Goal: Transaction & Acquisition: Book appointment/travel/reservation

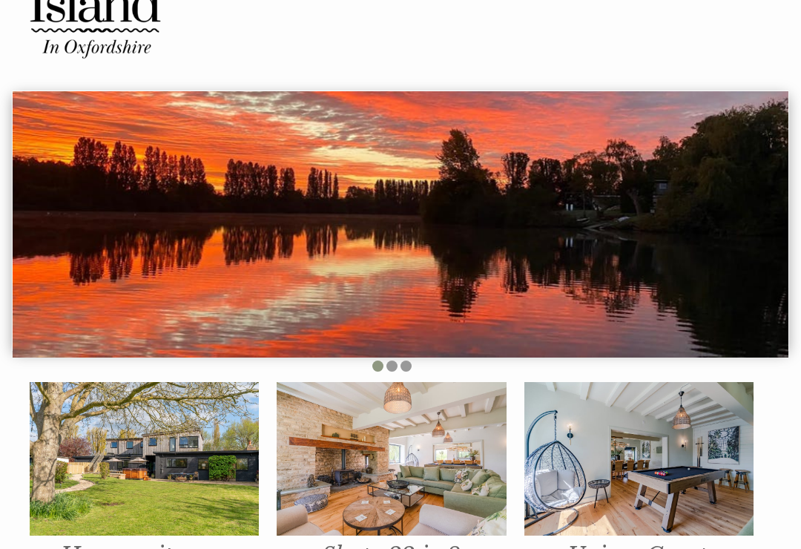
scroll to position [93, 0]
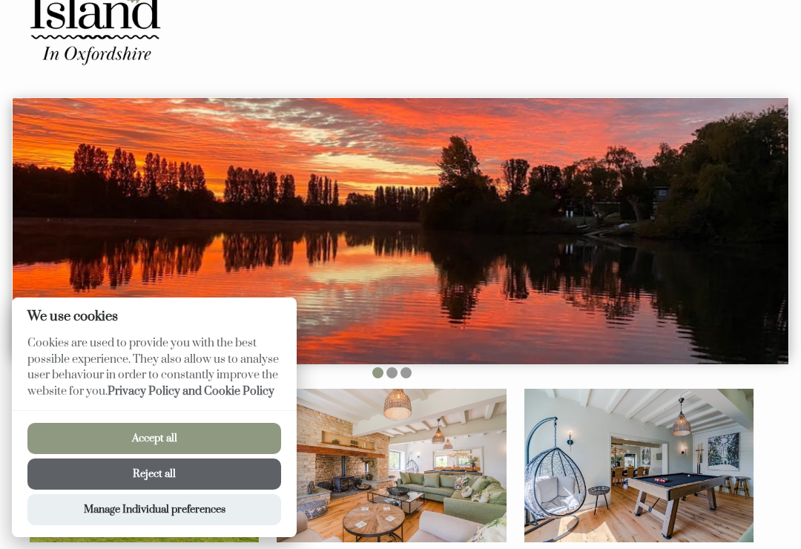
click at [165, 448] on button "Accept all" at bounding box center [154, 438] width 254 height 31
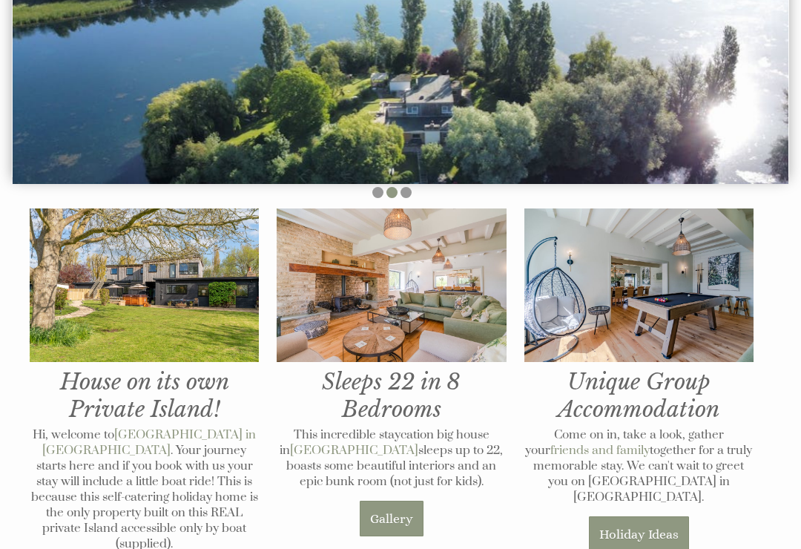
scroll to position [272, 0]
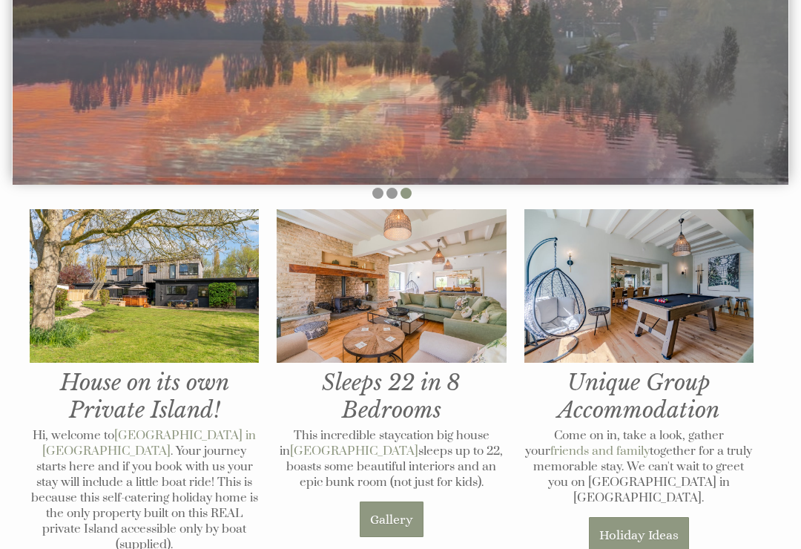
click at [387, 501] on link "Gallery" at bounding box center [392, 519] width 64 height 36
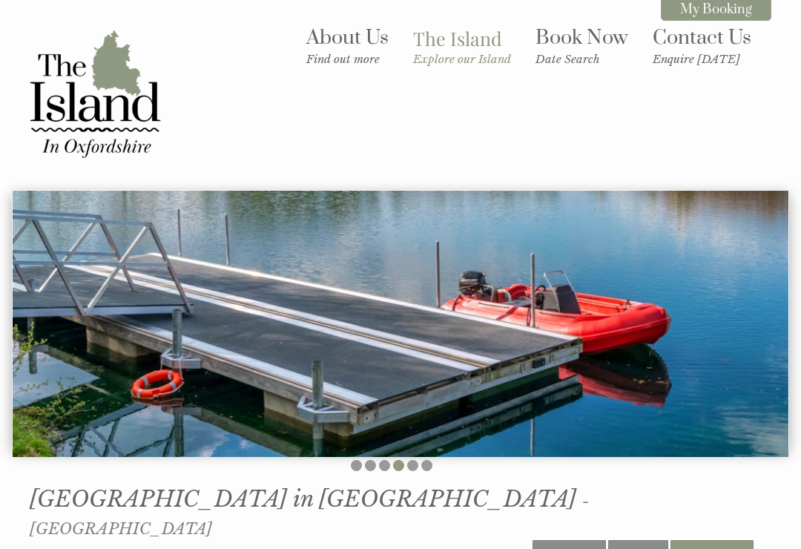
click at [572, 47] on link "Book Now Date Search" at bounding box center [581, 45] width 93 height 41
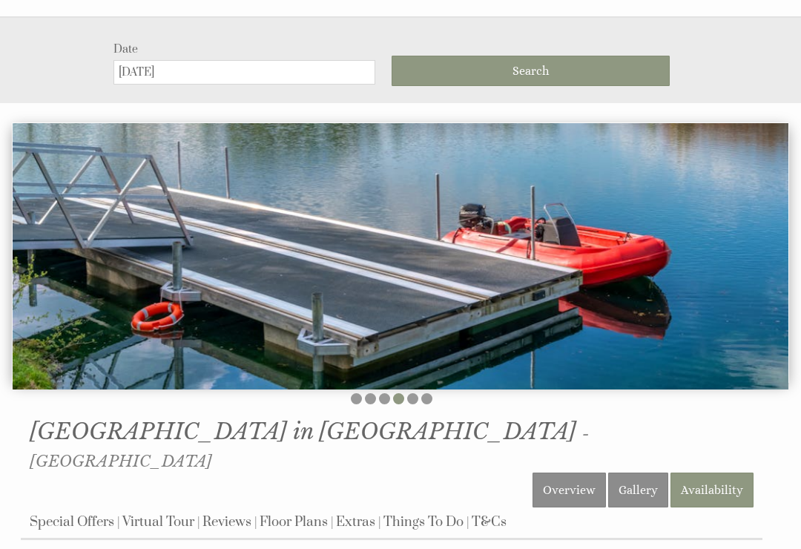
scroll to position [182, 0]
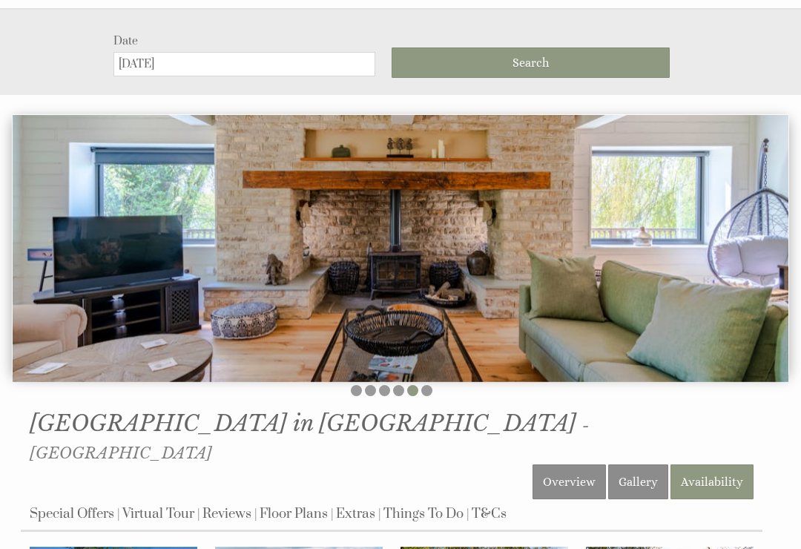
click at [290, 62] on input "[DATE]" at bounding box center [244, 64] width 262 height 24
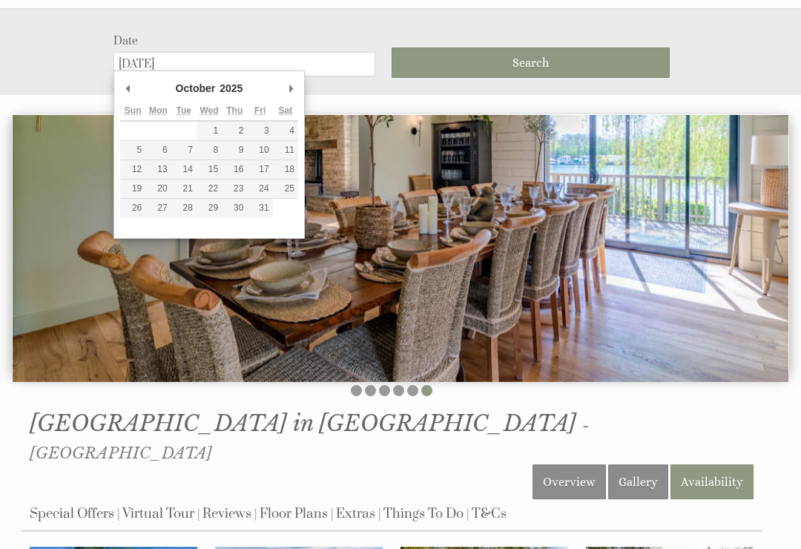
type input "[DATE]"
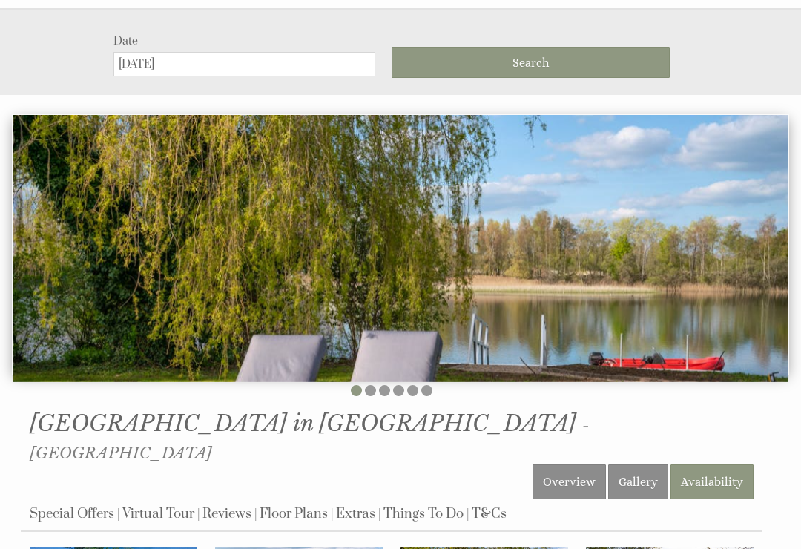
click at [644, 47] on button "Search" at bounding box center [530, 62] width 278 height 30
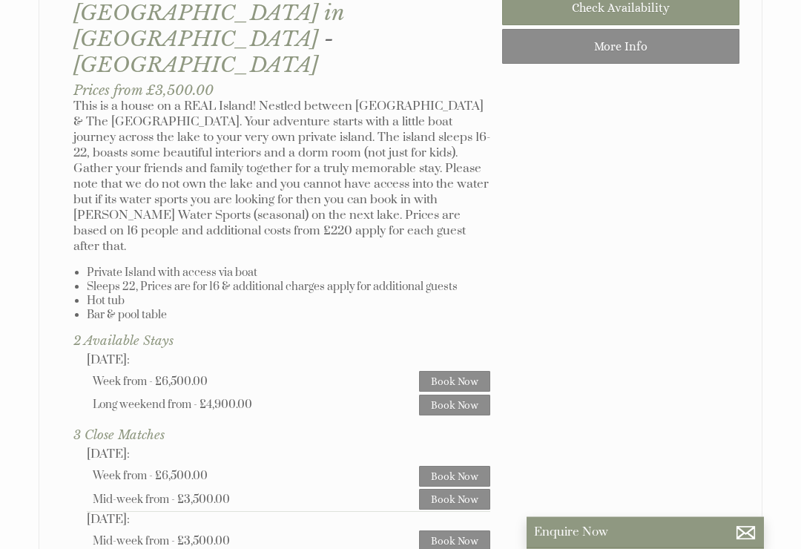
scroll to position [800, 0]
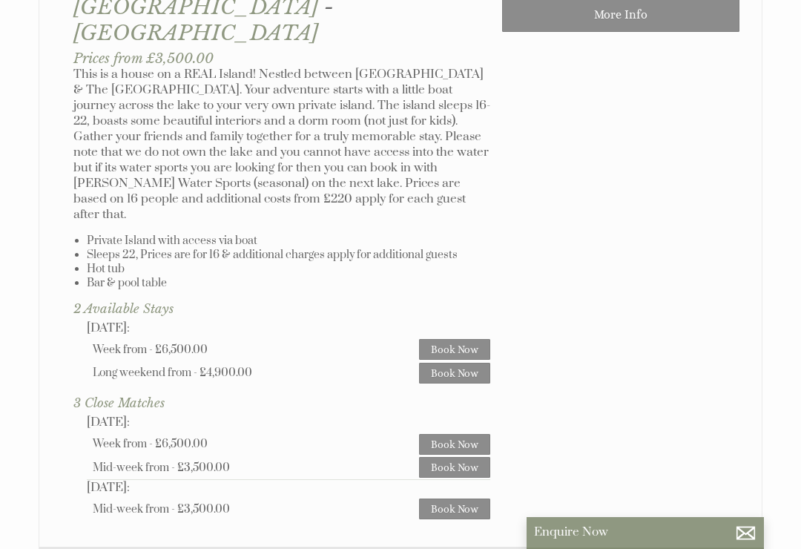
click at [472, 498] on link "Book Now" at bounding box center [454, 508] width 71 height 21
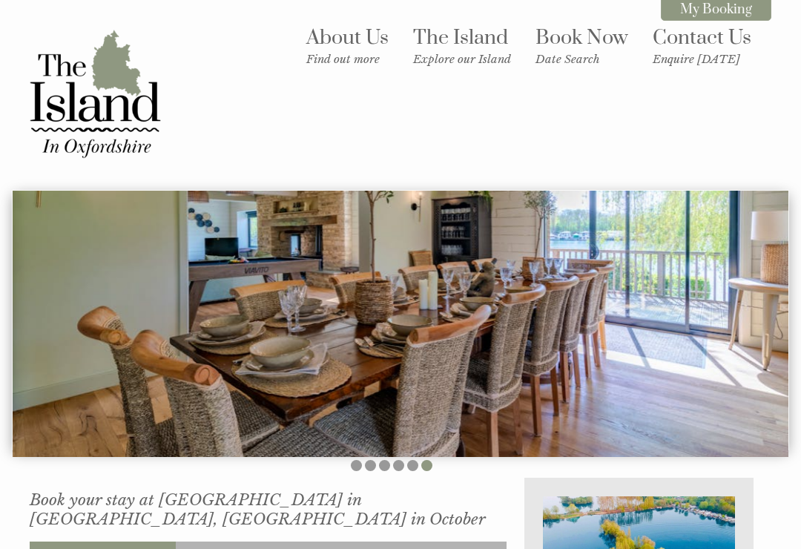
click at [592, 47] on link "Book Now Date Search" at bounding box center [581, 45] width 93 height 41
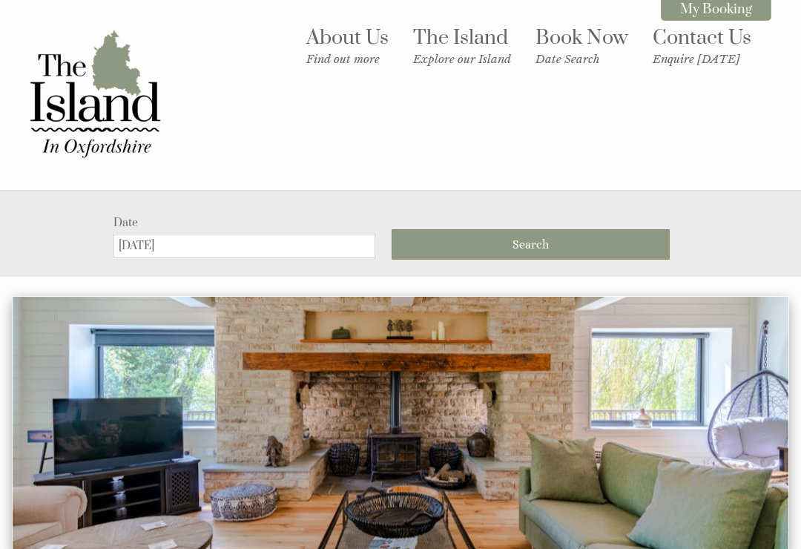
click at [577, 53] on small "Date Search" at bounding box center [581, 59] width 93 height 14
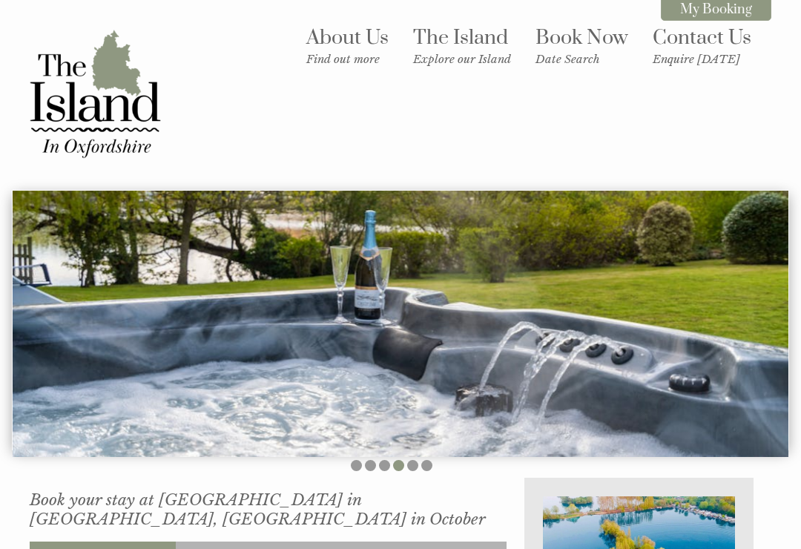
click at [699, 2] on link "My Booking" at bounding box center [716, 9] width 110 height 23
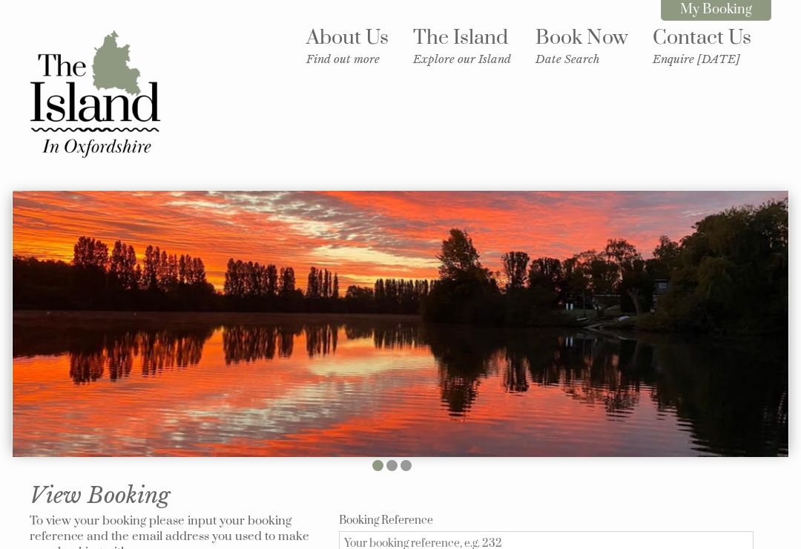
click at [555, 55] on small "Date Search" at bounding box center [581, 59] width 93 height 14
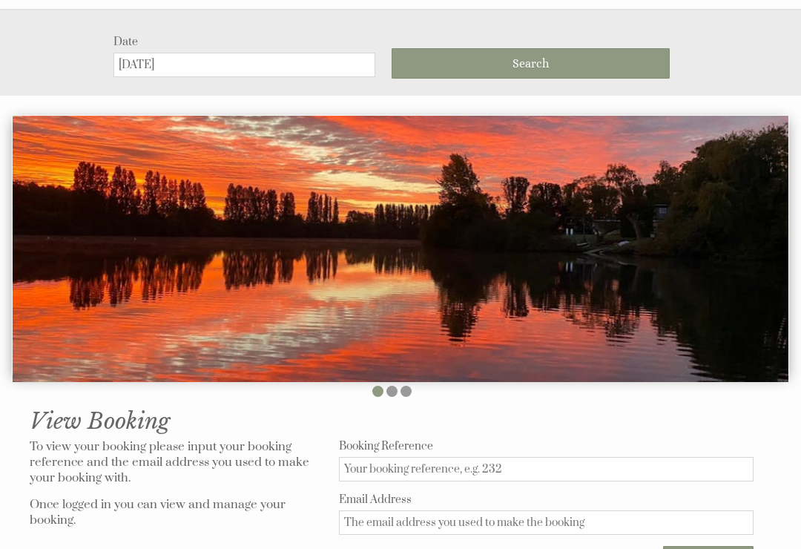
scroll to position [182, 0]
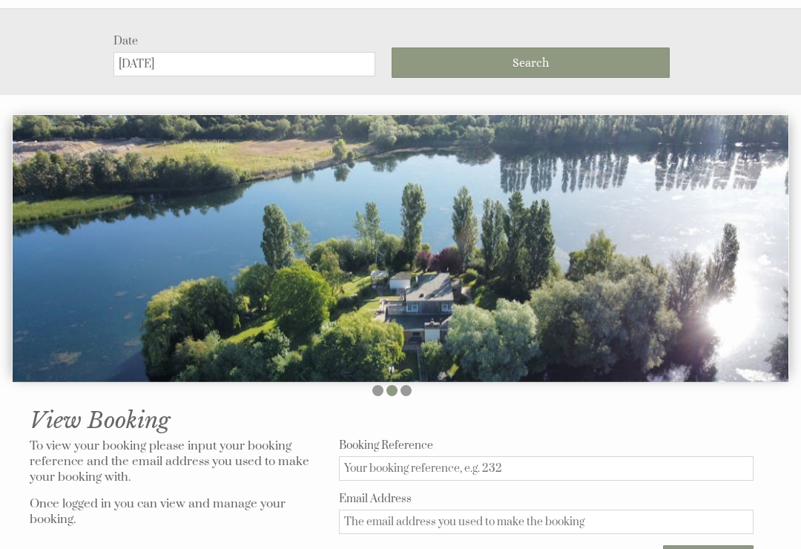
click at [265, 52] on input "[DATE]" at bounding box center [244, 64] width 262 height 24
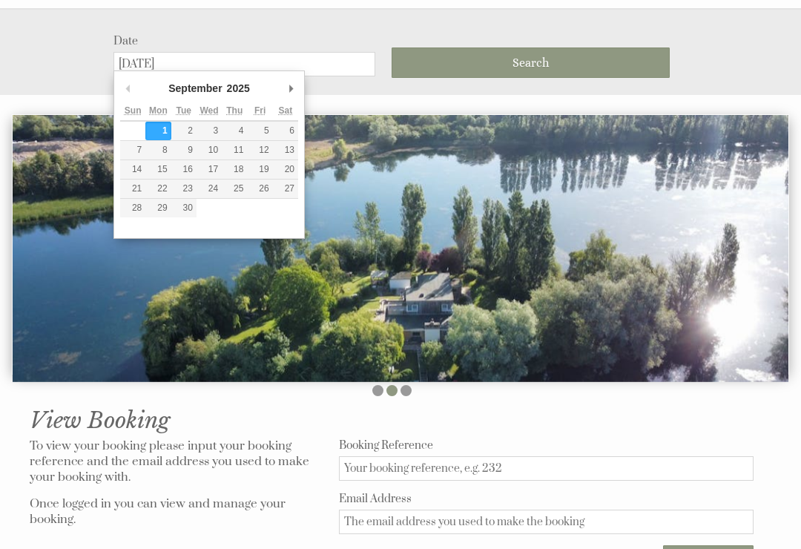
click at [302, 71] on div "September January February March April May June July August September October N…" at bounding box center [208, 154] width 191 height 168
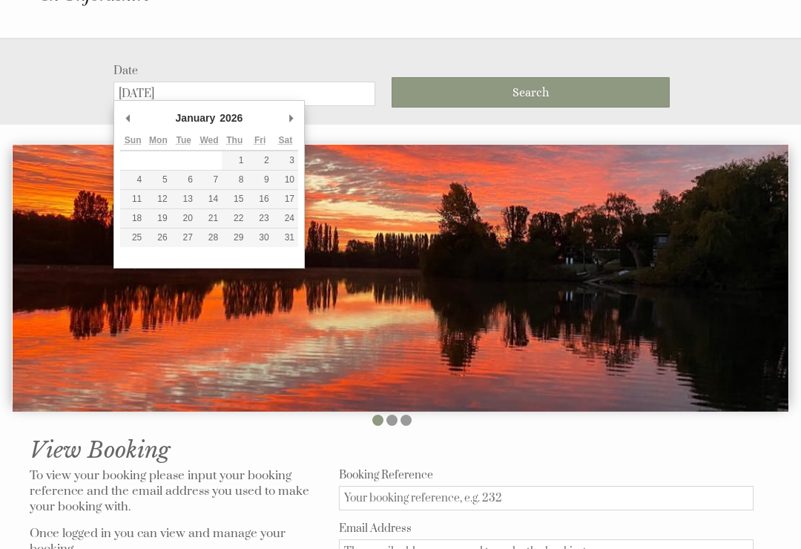
scroll to position [0, 0]
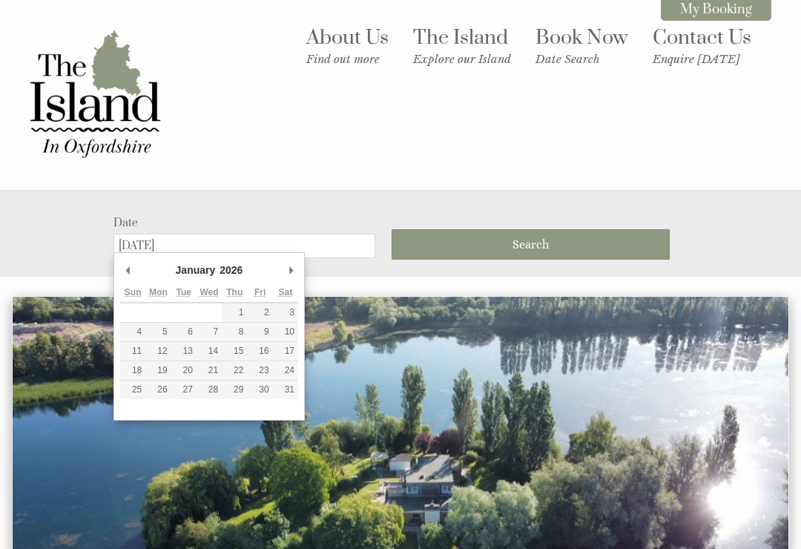
click at [347, 45] on link "About Us Find out more" at bounding box center [347, 45] width 82 height 41
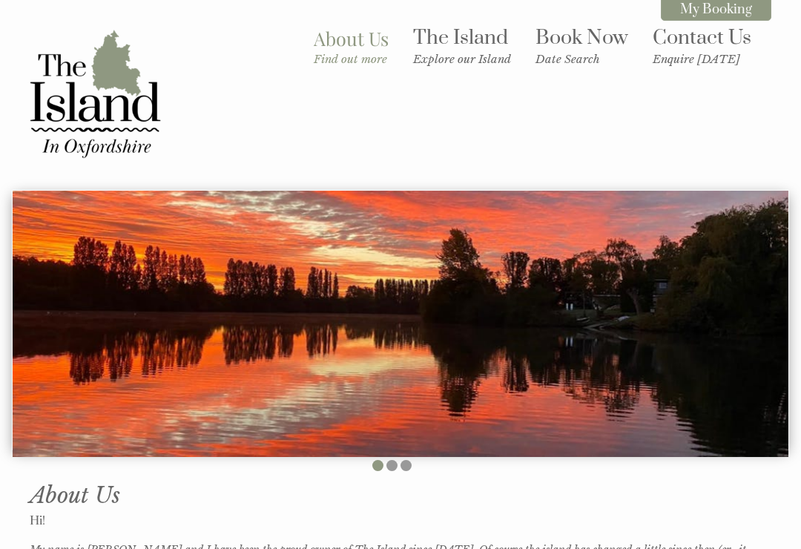
click at [469, 39] on link "The Island Explore our Island" at bounding box center [462, 45] width 98 height 41
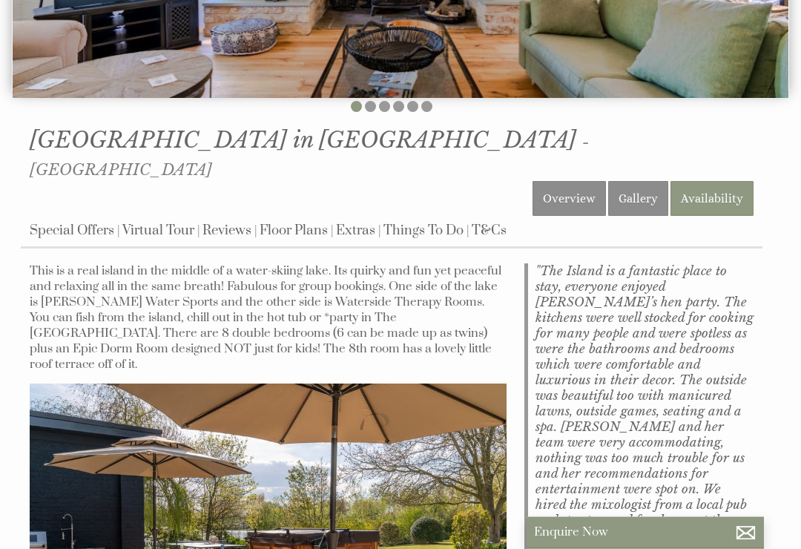
scroll to position [359, 0]
click at [150, 222] on link "Virtual Tour" at bounding box center [158, 230] width 72 height 17
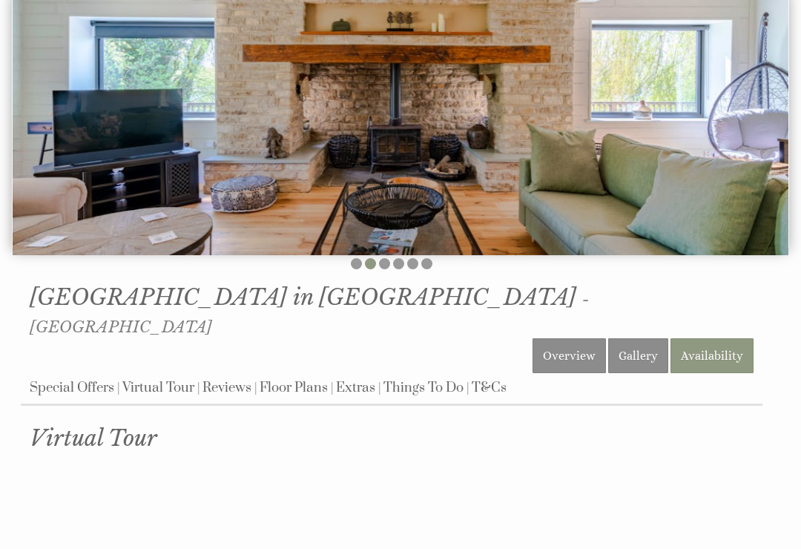
scroll to position [205, 0]
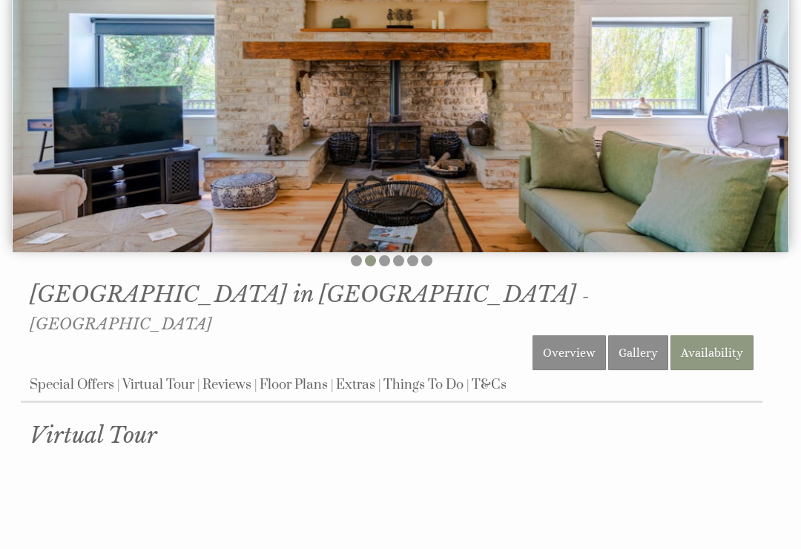
click at [636, 335] on link "Gallery" at bounding box center [638, 352] width 60 height 35
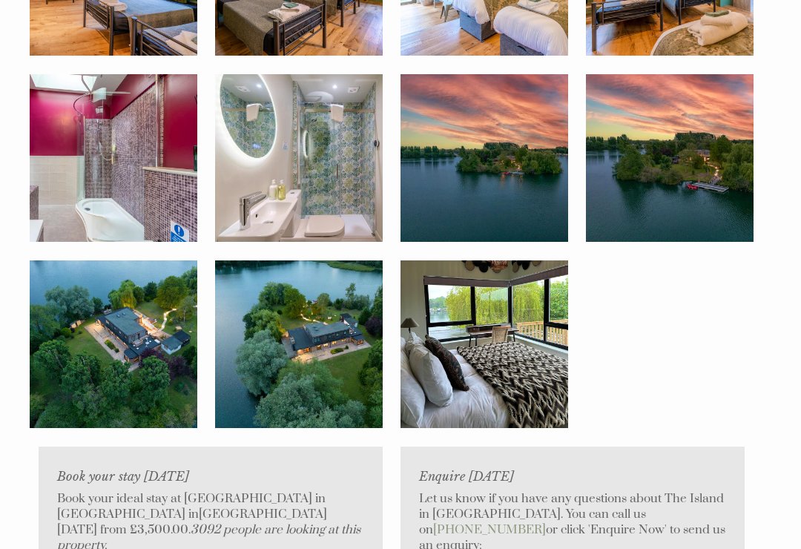
scroll to position [3712, 0]
click at [167, 287] on img at bounding box center [114, 344] width 168 height 168
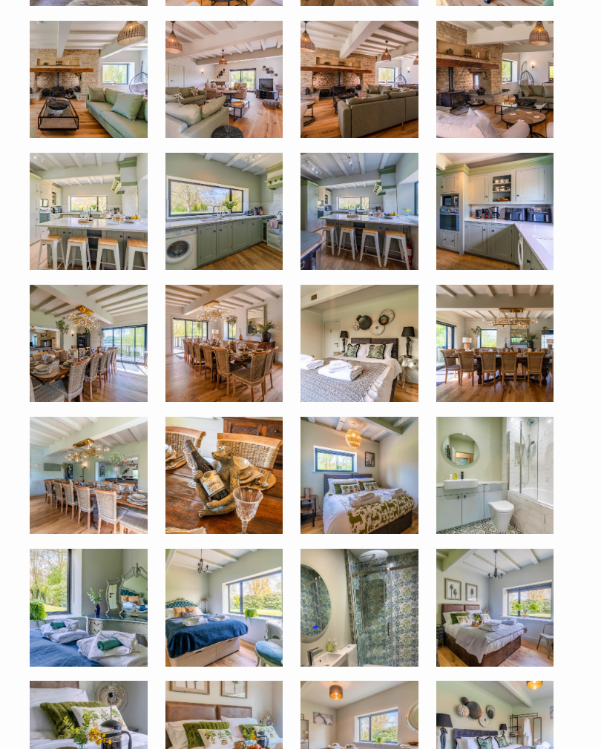
scroll to position [1073, 0]
